Goal: Navigation & Orientation: Find specific page/section

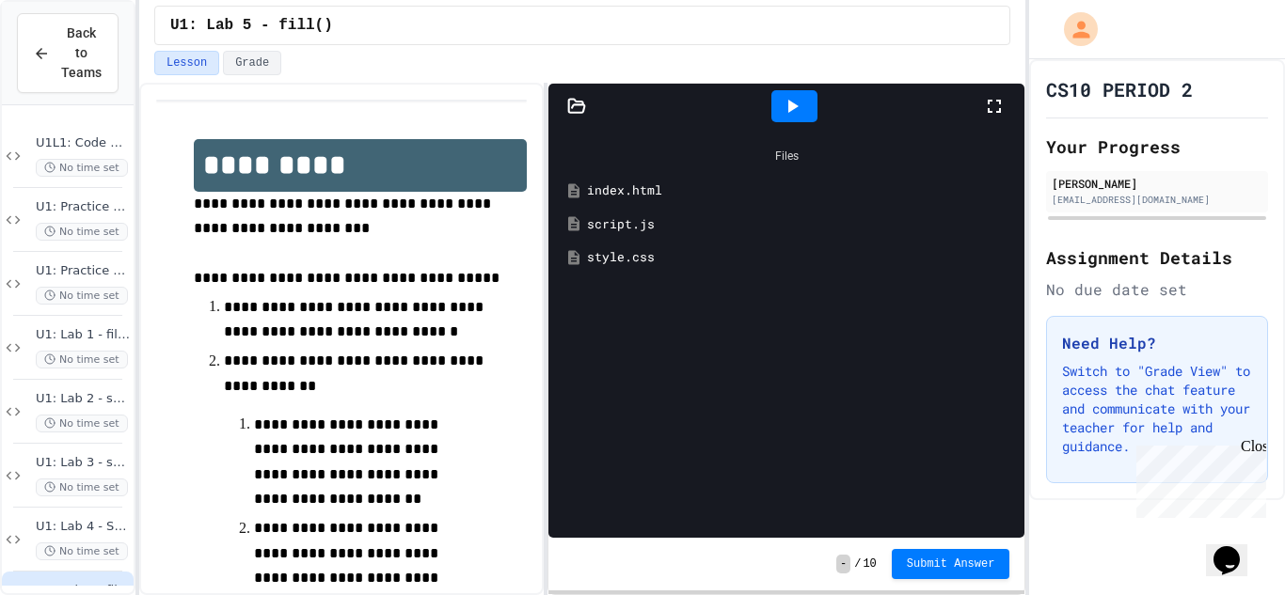
click at [132, 292] on div "**********" at bounding box center [642, 297] width 1285 height 595
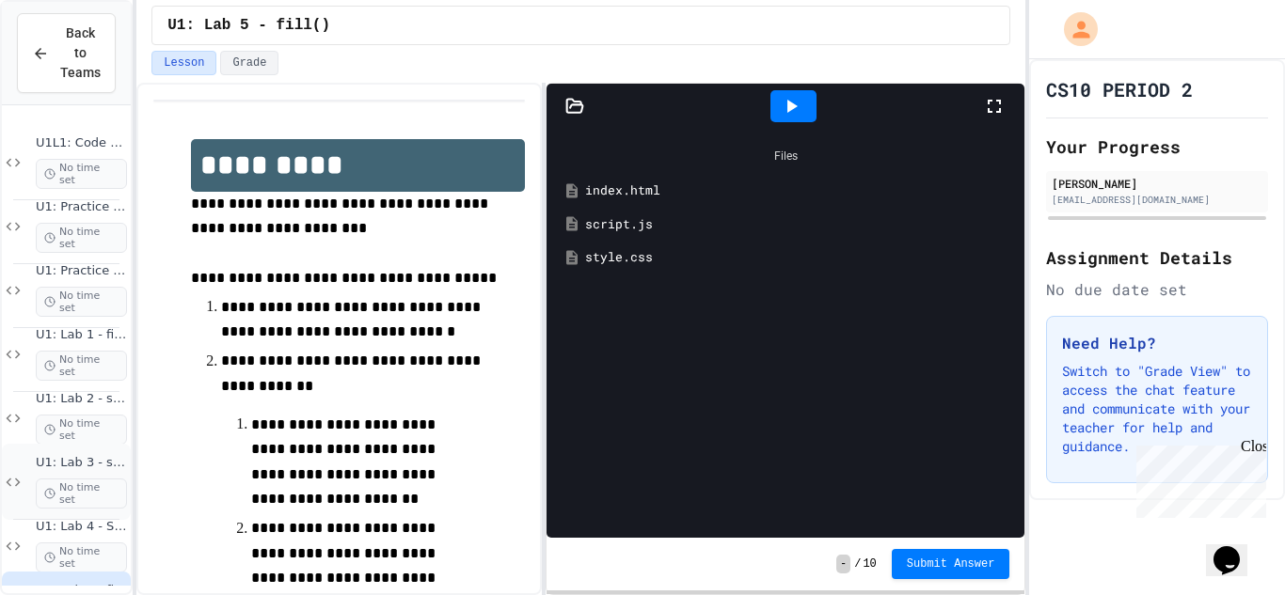
drag, startPoint x: 122, startPoint y: 420, endPoint x: 119, endPoint y: 458, distance: 37.8
click at [119, 458] on div "U1L1: Code Along No time set U1: Practice Lab 1 No time set U1: Practice Lab 2 …" at bounding box center [66, 412] width 129 height 598
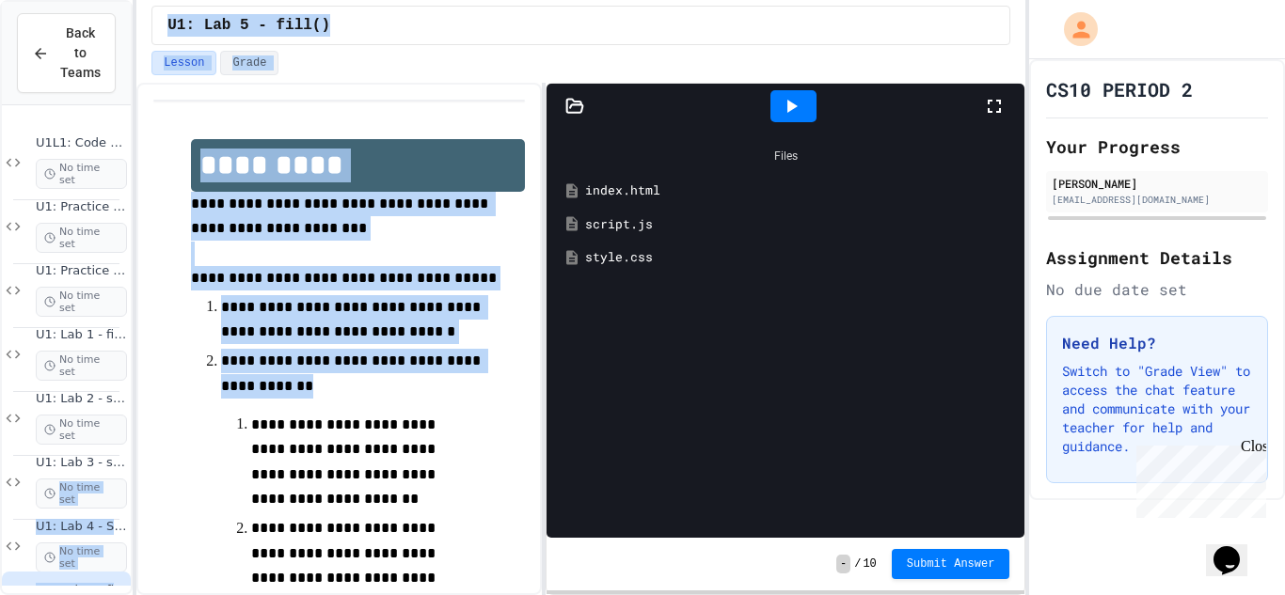
drag, startPoint x: 119, startPoint y: 458, endPoint x: 137, endPoint y: 442, distance: 24.7
click at [137, 442] on div "**********" at bounding box center [642, 297] width 1285 height 595
click at [133, 447] on div at bounding box center [135, 297] width 4 height 595
click at [134, 453] on div at bounding box center [135, 297] width 4 height 595
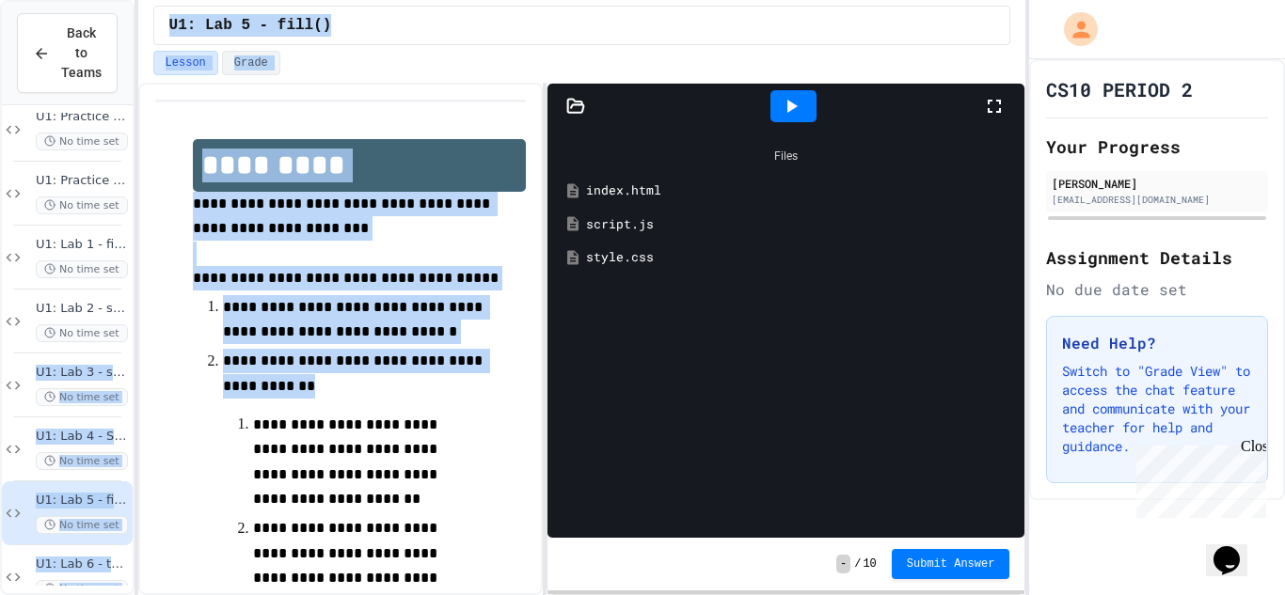
scroll to position [125, 0]
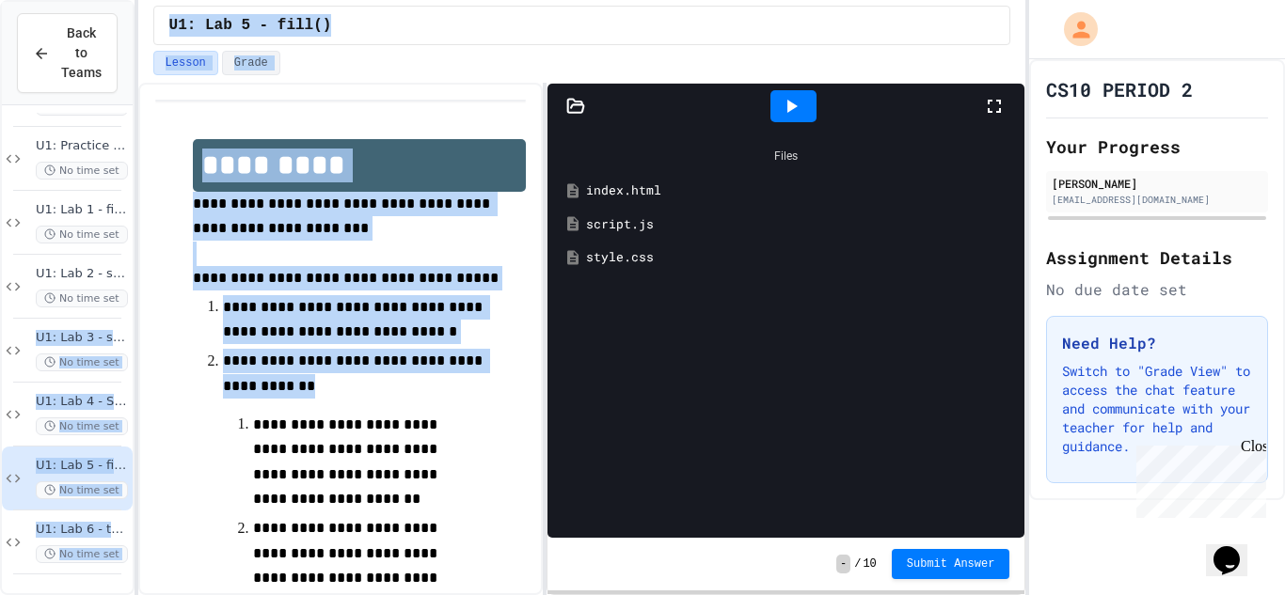
click at [90, 461] on span "U1: Lab 5 - fill()" at bounding box center [82, 466] width 93 height 16
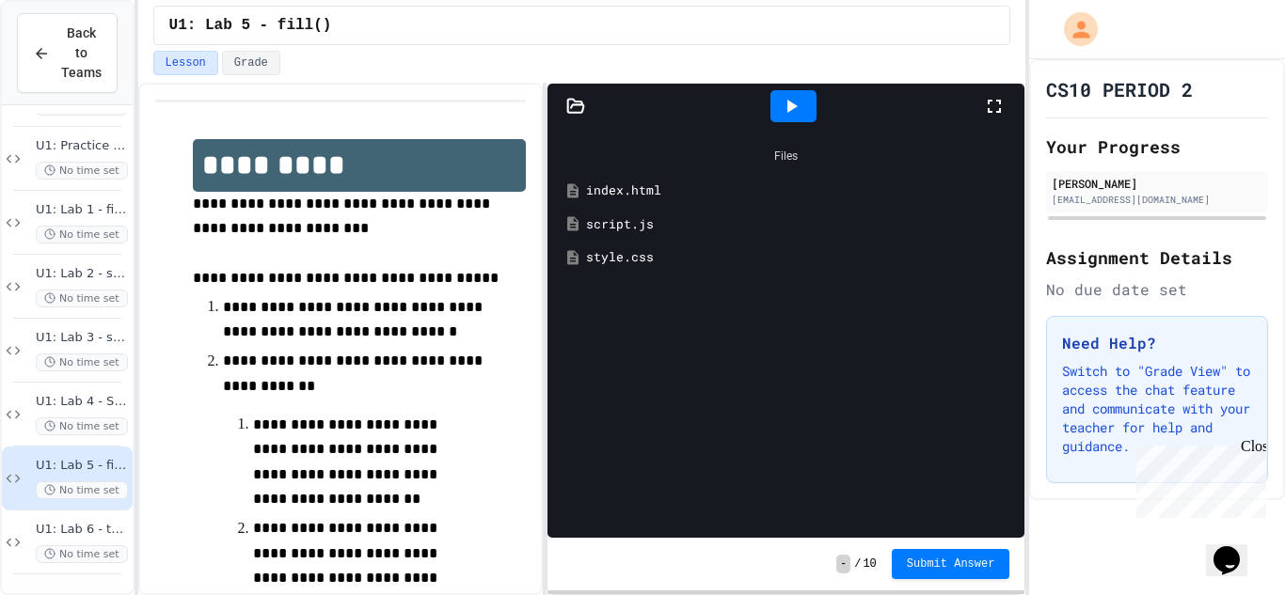
scroll to position [103, 0]
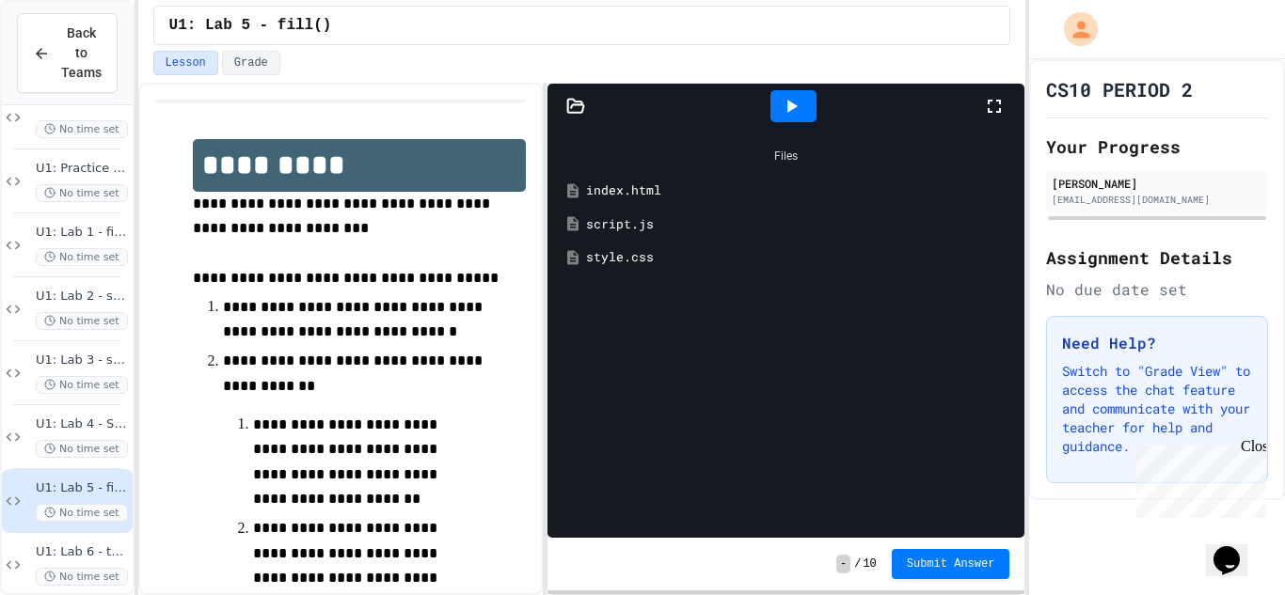
click at [90, 461] on div "U1: Lab 4 - Shape Styling No time set" at bounding box center [67, 437] width 131 height 64
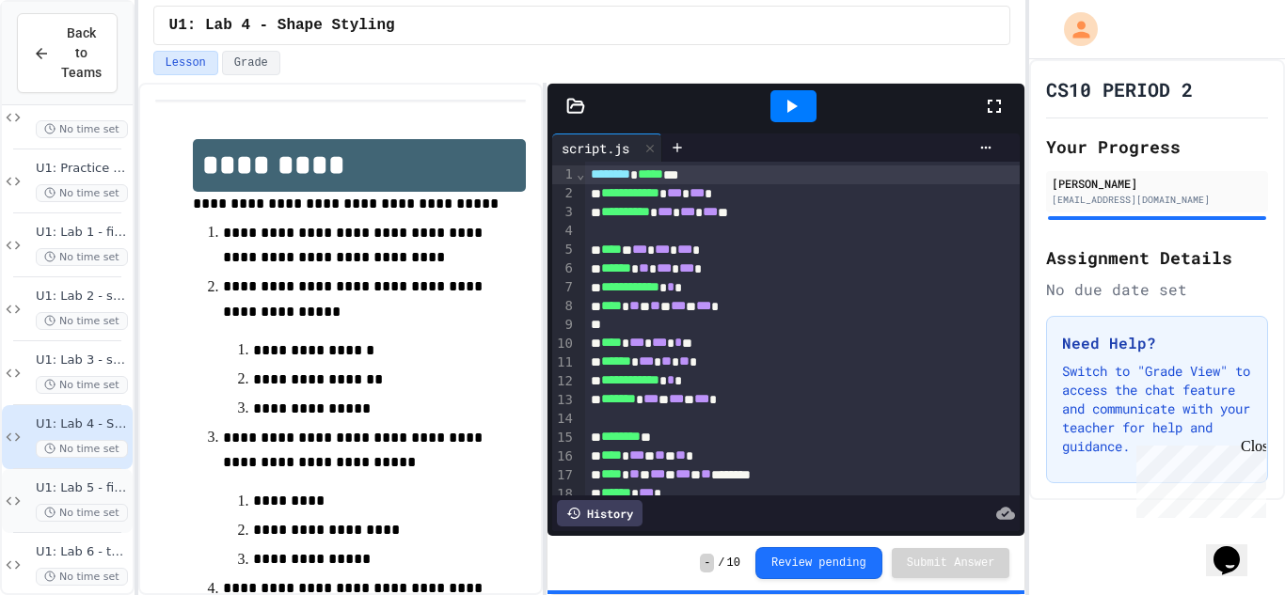
click at [71, 504] on span "No time set" at bounding box center [82, 513] width 92 height 18
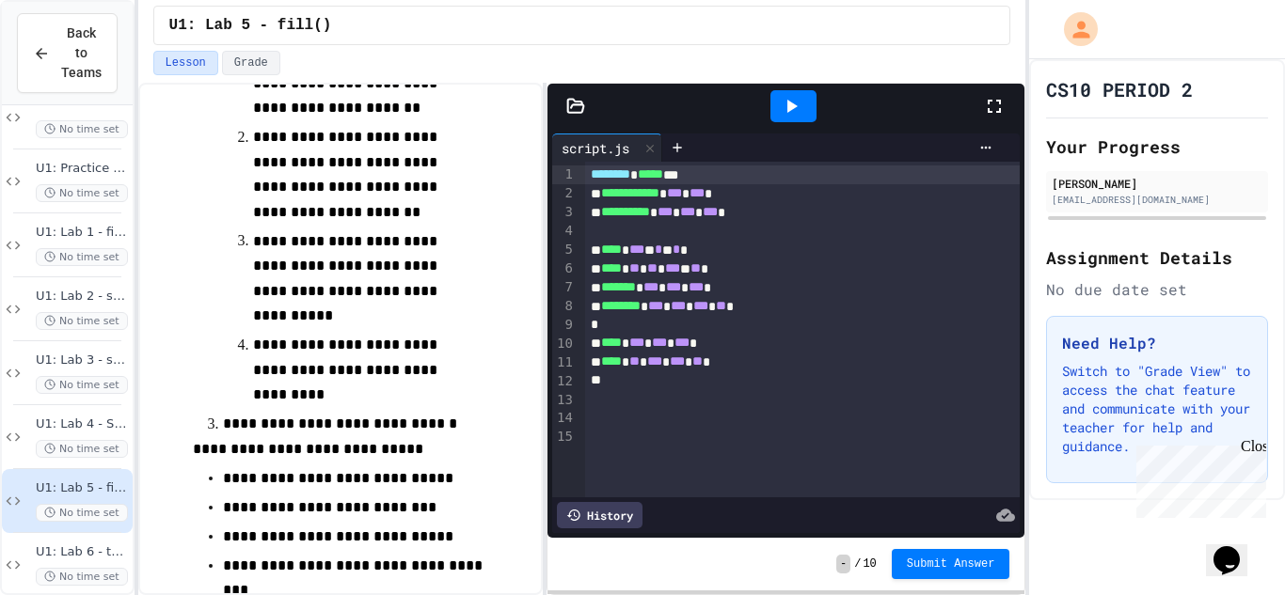
scroll to position [389, 0]
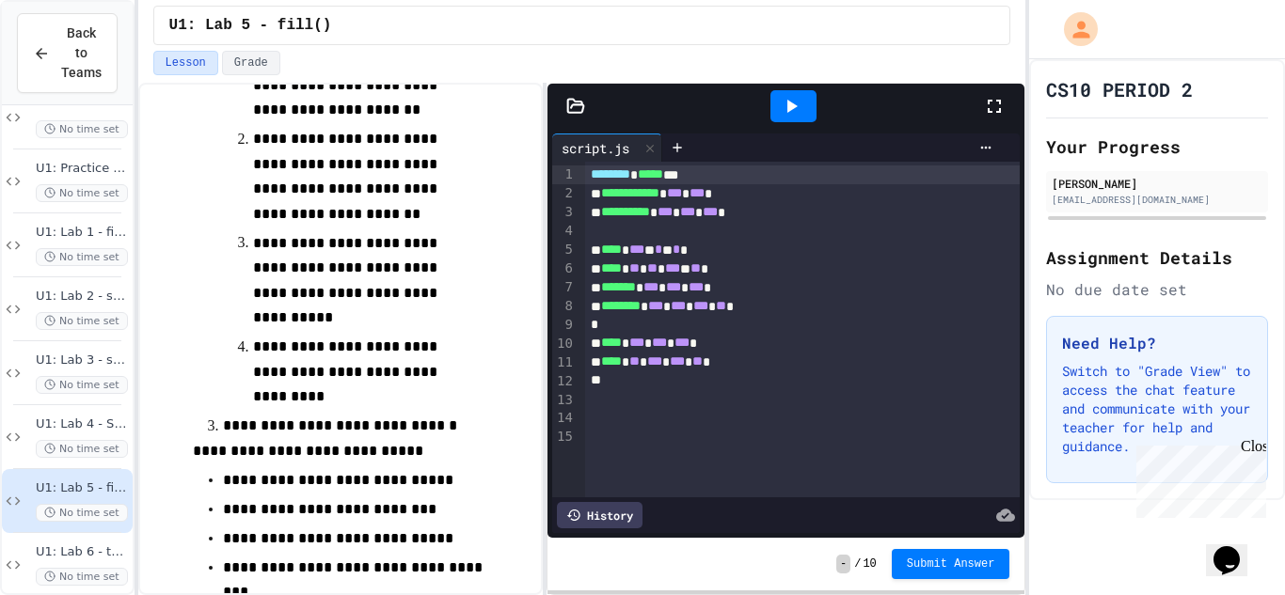
click at [1271, 59] on div "CS10 PERIOD 2 Your Progress [PERSON_NAME] [EMAIL_ADDRESS][DOMAIN_NAME] Assignme…" at bounding box center [1157, 279] width 256 height 441
